Goal: Task Accomplishment & Management: Complete application form

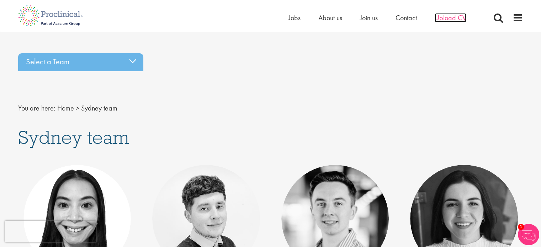
click at [453, 21] on span "Upload CV" at bounding box center [450, 17] width 32 height 9
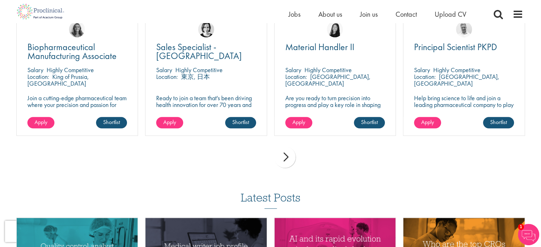
scroll to position [525, 0]
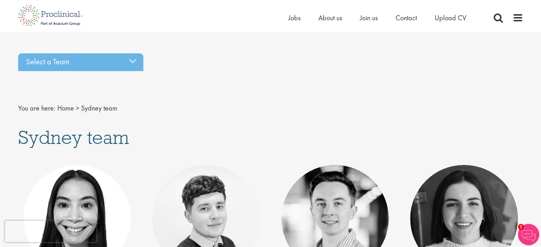
click at [439, 75] on div "Select a Team Basel team Benelux team Biometrics team Boston team Brussels team…" at bounding box center [271, 100] width 516 height 101
click at [448, 118] on div "Select a Team Basel team Benelux team Biometrics team Boston team Brussels team…" at bounding box center [271, 100] width 516 height 101
drag, startPoint x: 448, startPoint y: 118, endPoint x: 496, endPoint y: 87, distance: 57.3
click at [496, 87] on div "Select a Team Basel team Benelux team Biometrics team Boston team Brussels team…" at bounding box center [271, 100] width 516 height 101
